Goal: Task Accomplishment & Management: Manage account settings

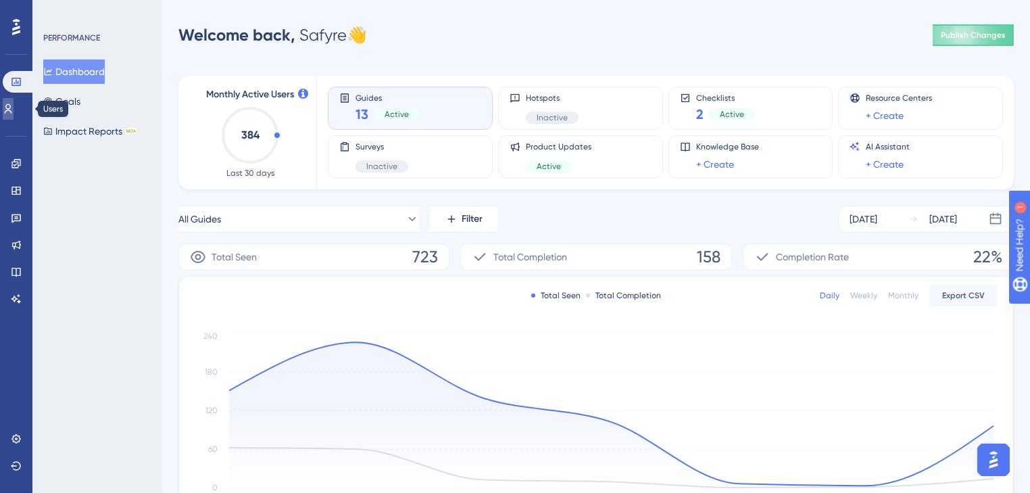
click at [9, 113] on link at bounding box center [8, 109] width 11 height 22
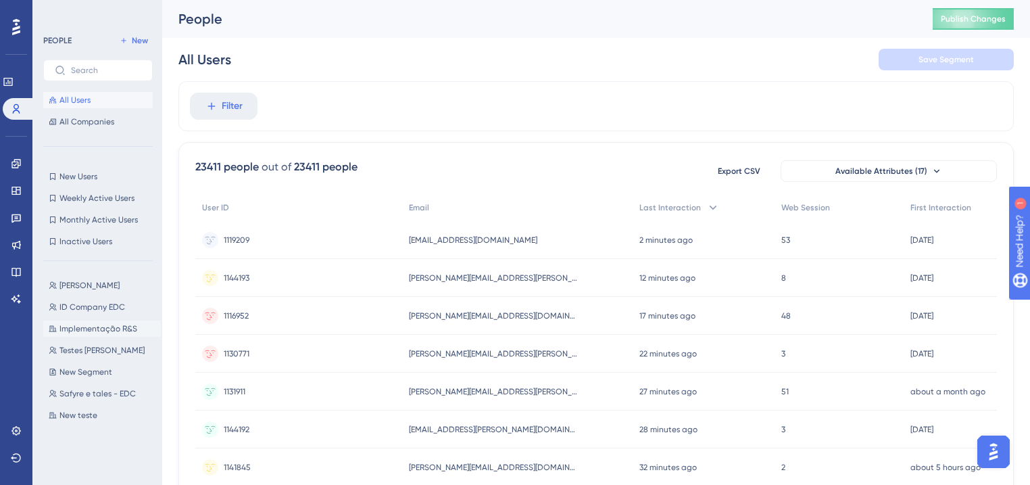
click at [74, 324] on span "Implementação R&S" at bounding box center [98, 328] width 78 height 11
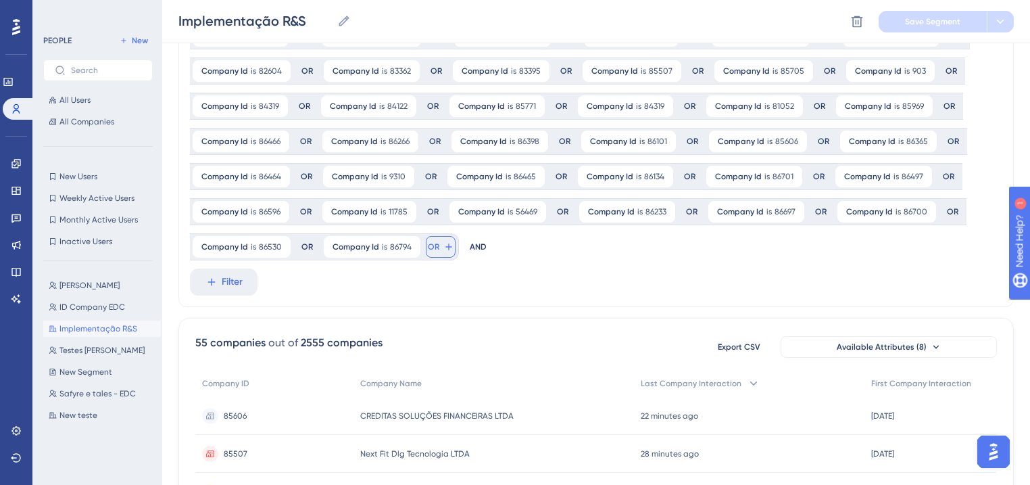
click at [439, 247] on button "OR" at bounding box center [441, 247] width 30 height 22
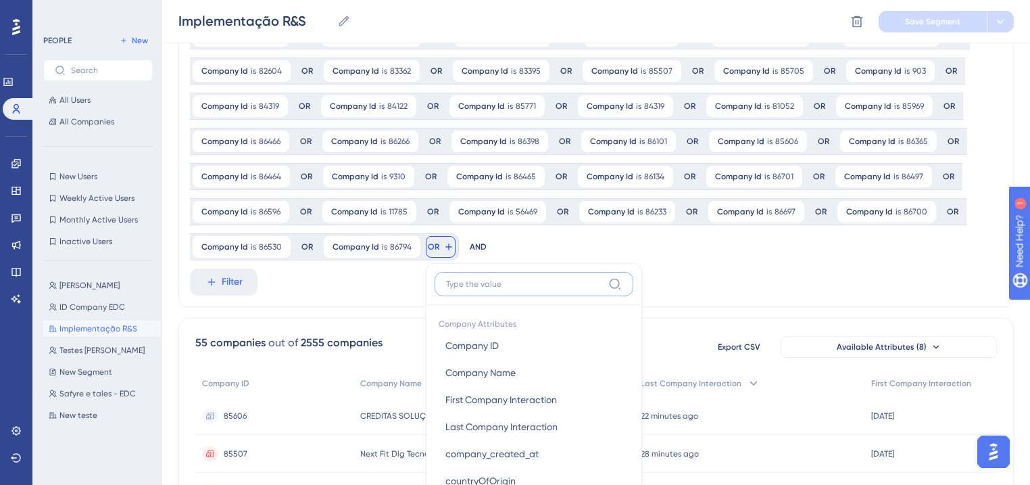
scroll to position [354, 0]
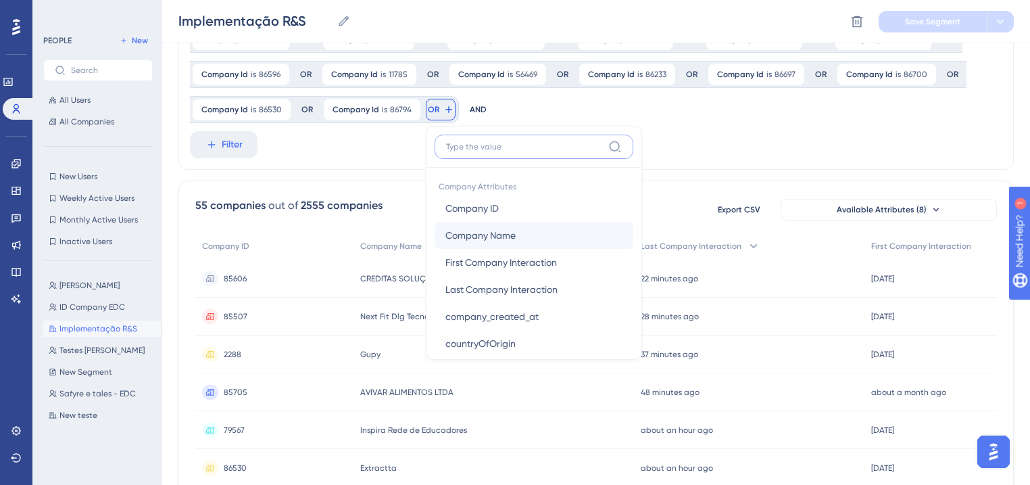
paste input "86332"
type input "86332"
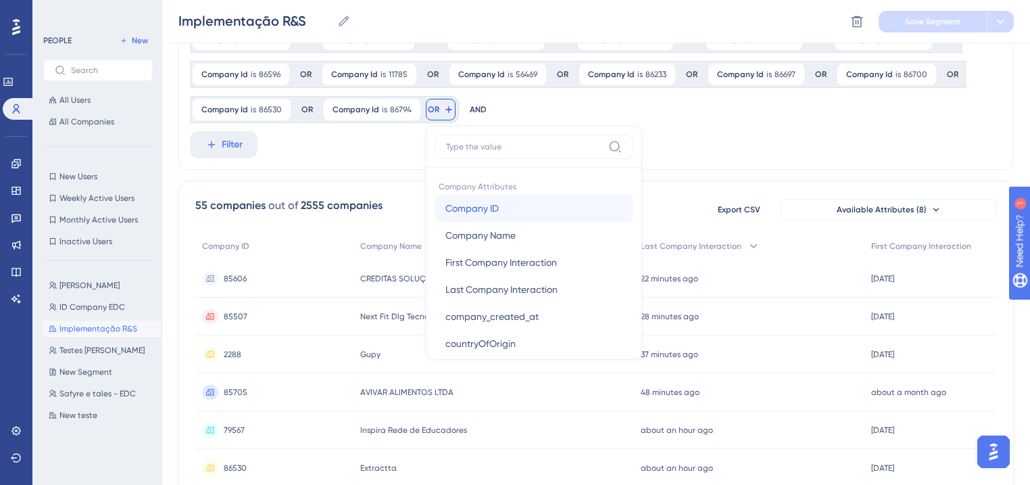
click at [479, 205] on span "Company ID" at bounding box center [471, 208] width 53 height 16
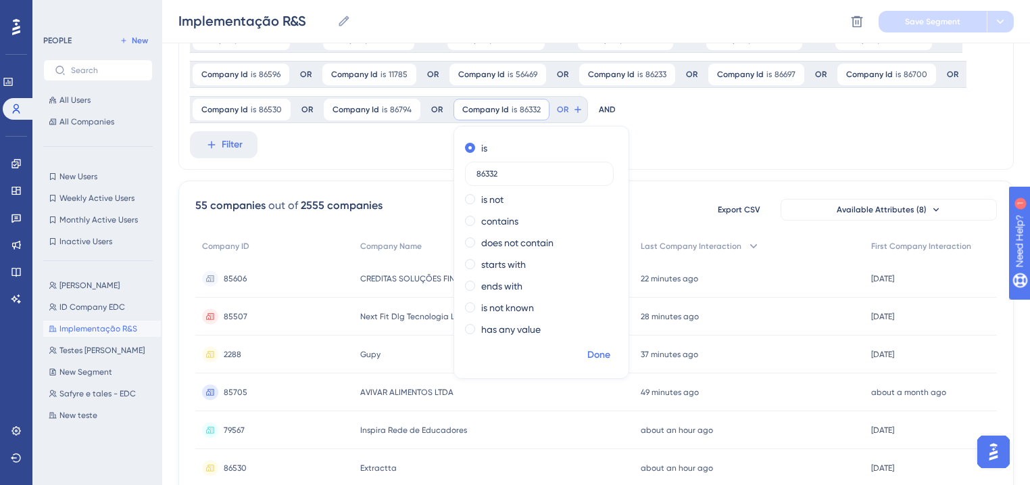
type input "86332"
click at [599, 347] on span "Done" at bounding box center [598, 355] width 23 height 16
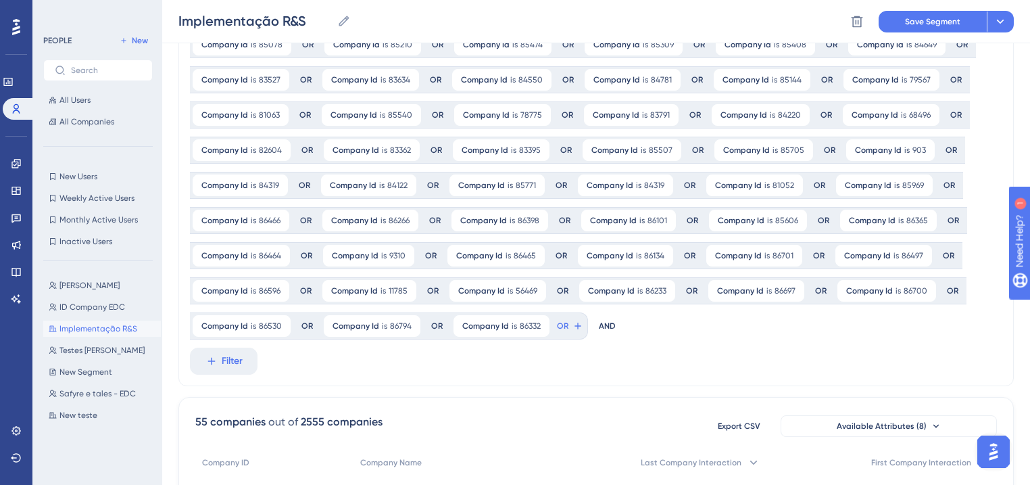
scroll to position [0, 0]
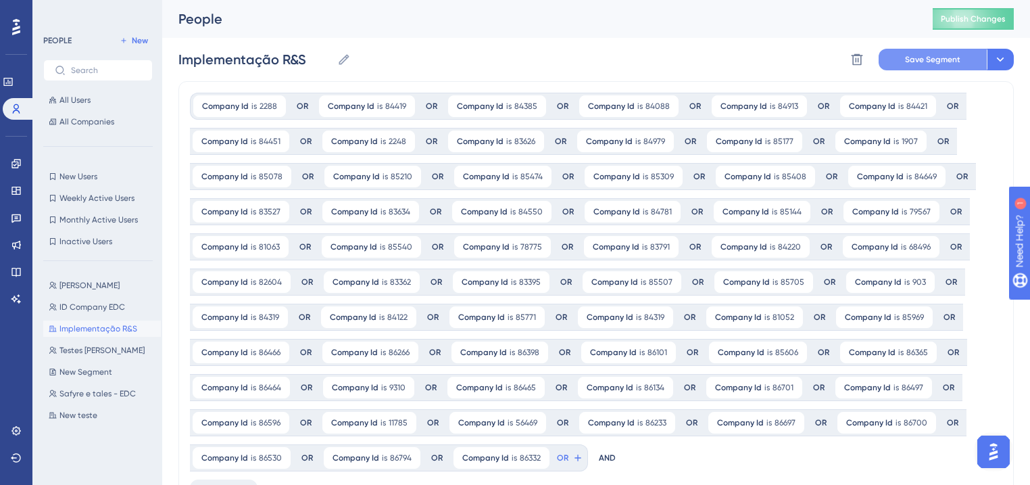
click at [954, 59] on span "Save Segment" at bounding box center [932, 59] width 55 height 11
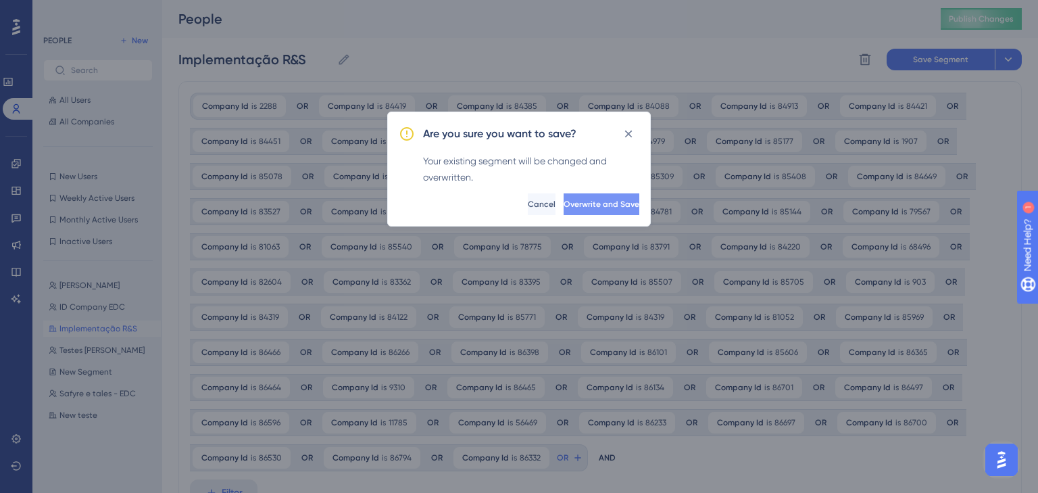
click at [588, 212] on button "Overwrite and Save" at bounding box center [602, 204] width 76 height 22
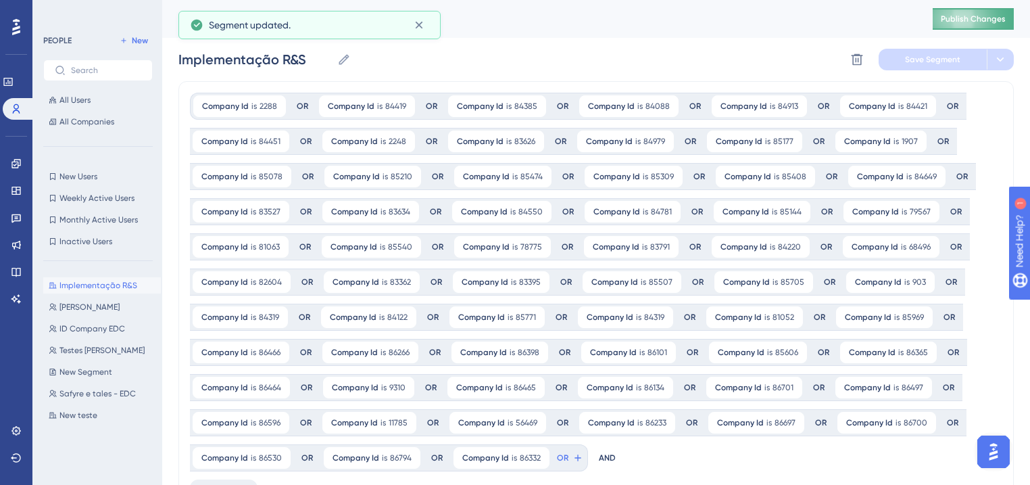
click at [976, 22] on button "Publish Changes" at bounding box center [973, 19] width 81 height 22
